Goal: Task Accomplishment & Management: Complete application form

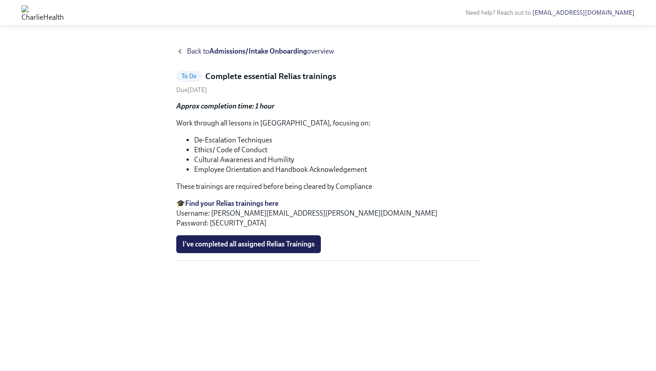
click at [194, 81] on div "To Do" at bounding box center [188, 76] width 25 height 11
click at [236, 78] on h5 "Complete essential Relias trainings" at bounding box center [270, 76] width 131 height 12
click at [455, 83] on div "To Do Complete essential Relias trainings Due [DATE] Approx completion time: 1 …" at bounding box center [327, 165] width 303 height 190
drag, startPoint x: 284, startPoint y: 143, endPoint x: 213, endPoint y: 130, distance: 71.6
click at [213, 130] on div "Approx completion time: 1 hour Work through all lessons in [GEOGRAPHIC_DATA], f…" at bounding box center [327, 164] width 303 height 127
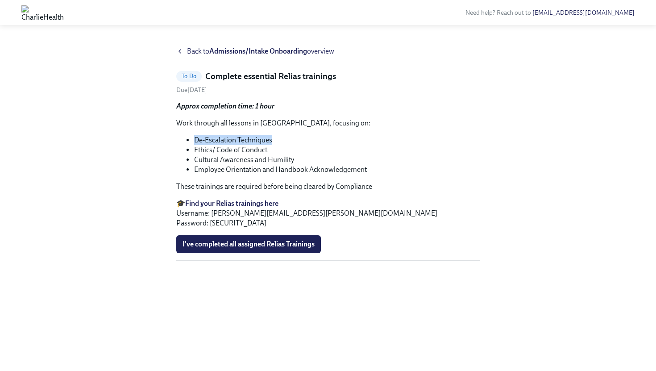
copy li "De-Escalation Techniques"
click at [282, 148] on li "Ethics/ Code of Conduct" at bounding box center [336, 150] width 285 height 10
drag, startPoint x: 266, startPoint y: 149, endPoint x: 192, endPoint y: 146, distance: 74.1
click at [192, 147] on ul "De-Escalation Techniques Ethics/ Code of Conduct Cultural Awareness and Humilit…" at bounding box center [327, 154] width 303 height 39
copy li "Ethics/ Code of Conduct"
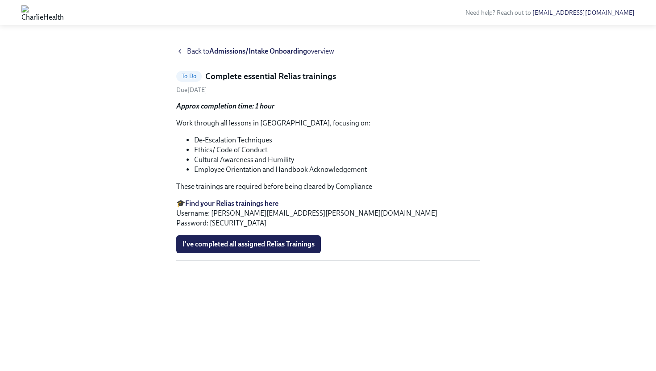
click at [273, 136] on li "De-Escalation Techniques" at bounding box center [336, 140] width 285 height 10
drag, startPoint x: 273, startPoint y: 139, endPoint x: 196, endPoint y: 142, distance: 77.2
click at [196, 142] on li "De-Escalation Techniques" at bounding box center [336, 140] width 285 height 10
copy li "De-Escalation Techniques"
click at [251, 150] on li "Ethics/ Code of Conduct" at bounding box center [336, 150] width 285 height 10
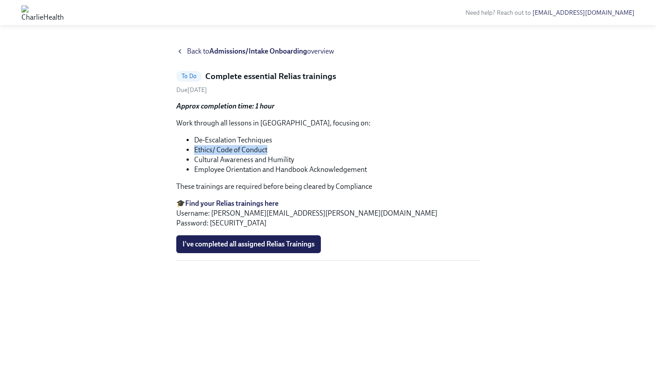
drag, startPoint x: 271, startPoint y: 149, endPoint x: 194, endPoint y: 148, distance: 76.7
click at [194, 148] on li "Ethics/ Code of Conduct" at bounding box center [336, 150] width 285 height 10
copy li "Ethics/ Code of Conduct"
click at [328, 159] on li "Cultural Awareness and Humility" at bounding box center [336, 160] width 285 height 10
drag, startPoint x: 294, startPoint y: 160, endPoint x: 194, endPoint y: 159, distance: 99.9
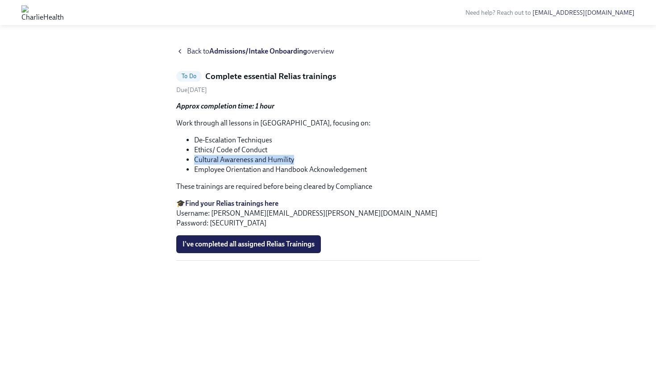
click at [194, 159] on li "Cultural Awareness and Humility" at bounding box center [336, 160] width 285 height 10
copy li "Cultural Awareness and Humility"
